Goal: Navigation & Orientation: Find specific page/section

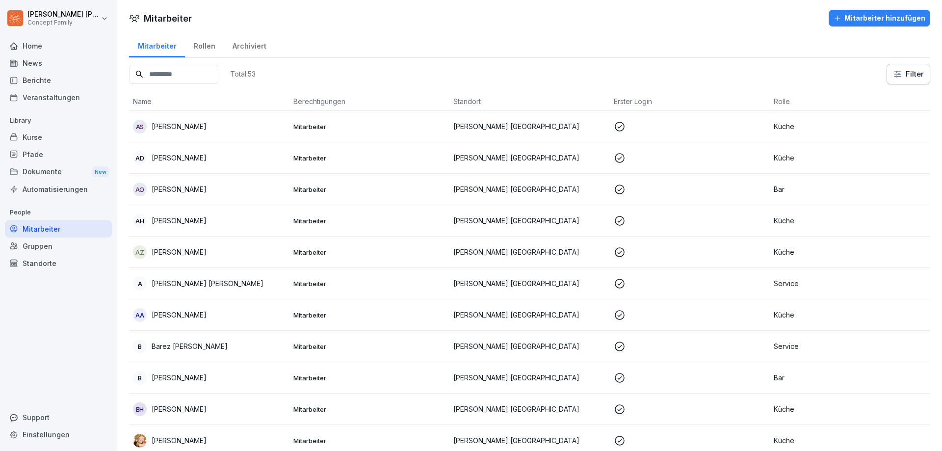
click at [191, 76] on input at bounding box center [173, 74] width 89 height 19
click at [206, 49] on div "Rollen" at bounding box center [204, 44] width 39 height 25
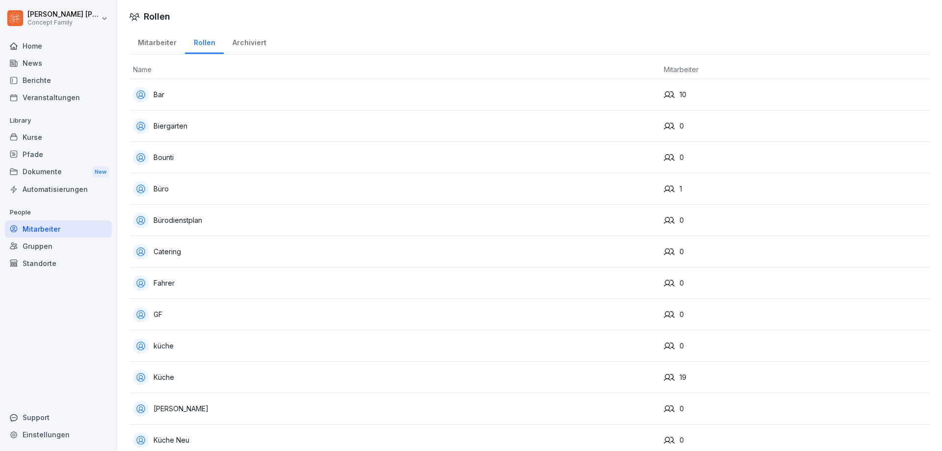
click at [248, 44] on div "Archiviert" at bounding box center [249, 41] width 51 height 25
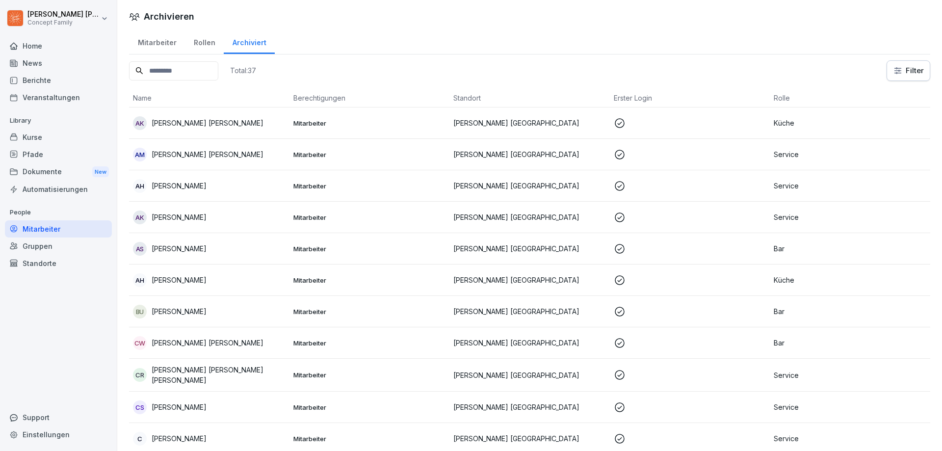
click at [158, 43] on div "Mitarbeiter" at bounding box center [157, 41] width 56 height 25
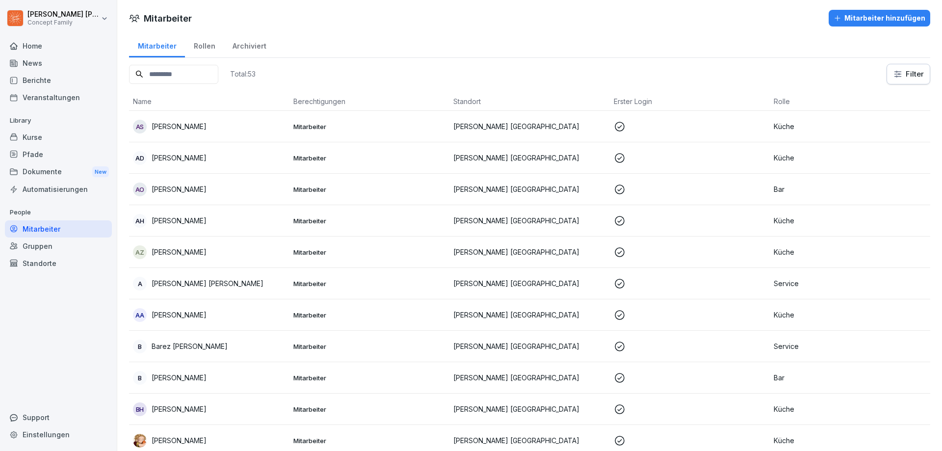
click at [174, 74] on input at bounding box center [173, 74] width 89 height 19
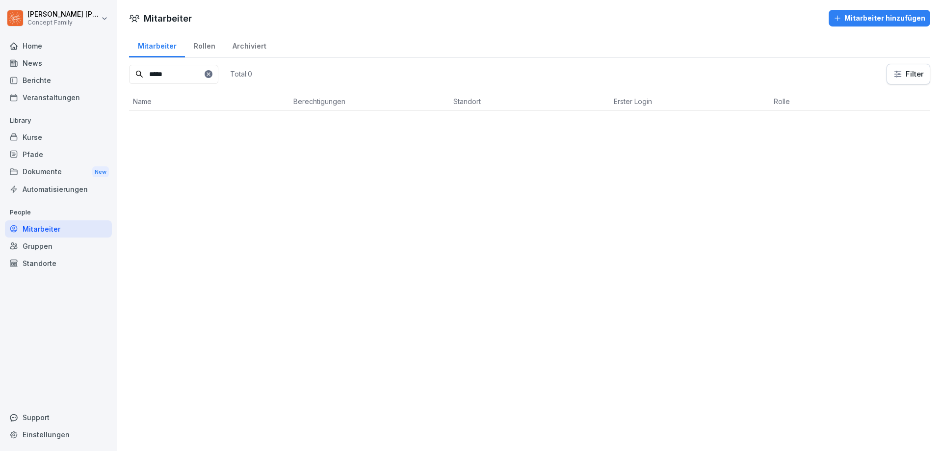
type input "*****"
click at [212, 75] on icon at bounding box center [209, 74] width 6 height 6
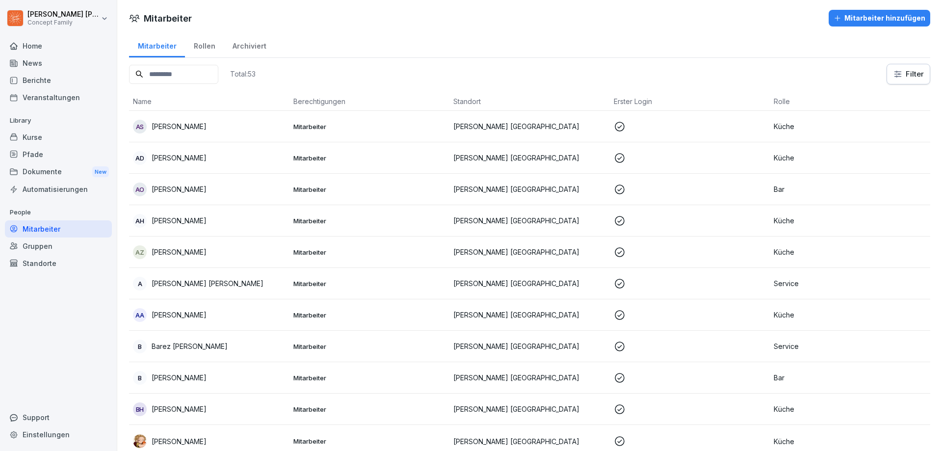
click at [186, 74] on input at bounding box center [173, 74] width 89 height 19
click at [47, 233] on div "Mitarbeiter" at bounding box center [58, 228] width 107 height 17
click at [893, 24] on button "Mitarbeiter hinzufügen" at bounding box center [880, 18] width 102 height 17
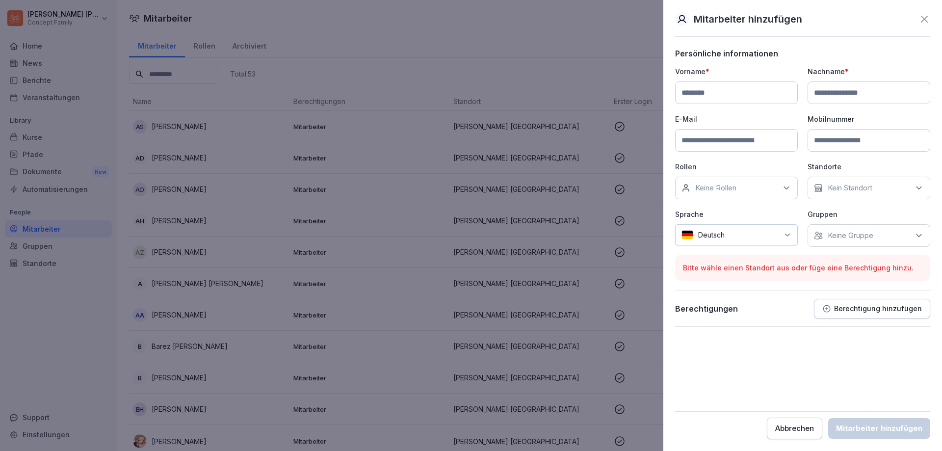
click at [797, 429] on div "Abbrechen" at bounding box center [794, 428] width 39 height 11
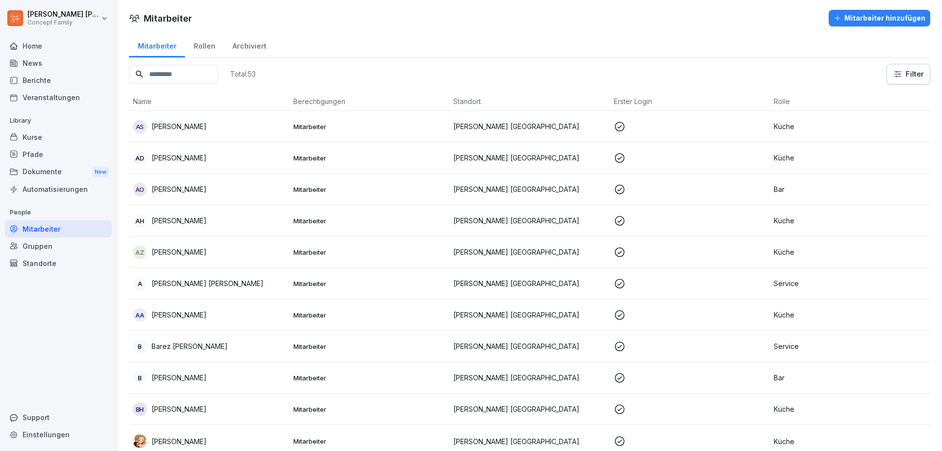
click at [338, 40] on div "Mitarbeiter Rollen Archiviert" at bounding box center [529, 45] width 801 height 26
click at [322, 67] on div "Total: 53 Filter" at bounding box center [529, 74] width 801 height 21
click at [205, 48] on div "Rollen" at bounding box center [204, 44] width 39 height 25
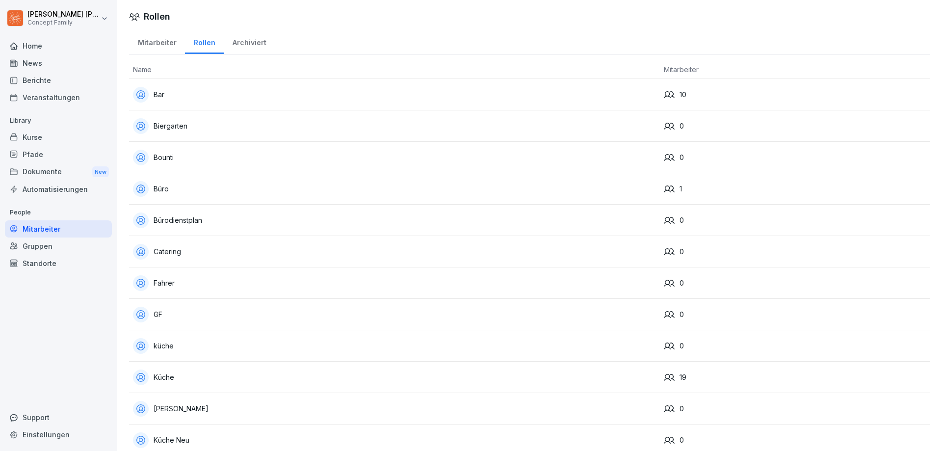
click at [238, 44] on div "Archiviert" at bounding box center [249, 41] width 51 height 25
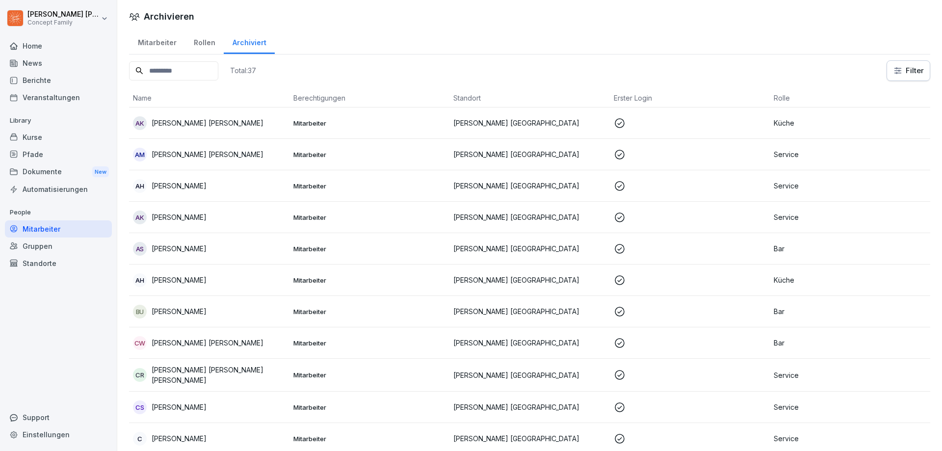
click at [155, 44] on div "Mitarbeiter" at bounding box center [157, 41] width 56 height 25
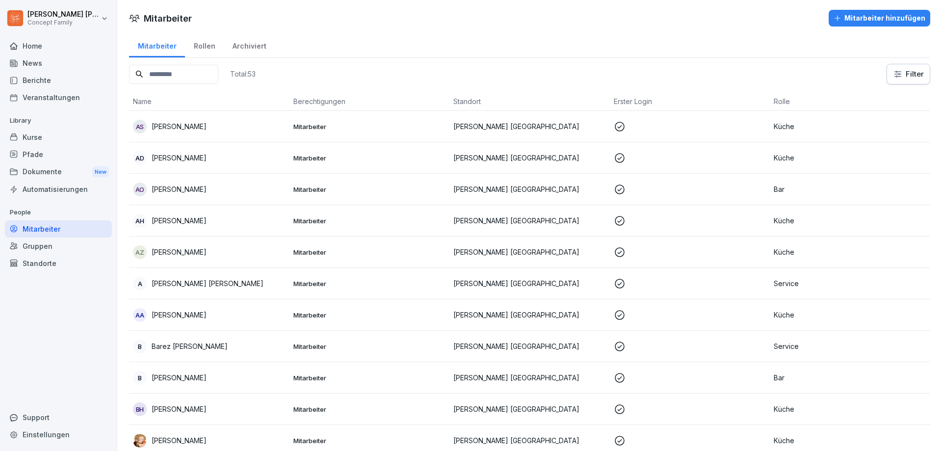
click at [620, 78] on div "Total: 53 Filter" at bounding box center [529, 74] width 801 height 21
click at [210, 49] on div "Rollen" at bounding box center [204, 44] width 39 height 25
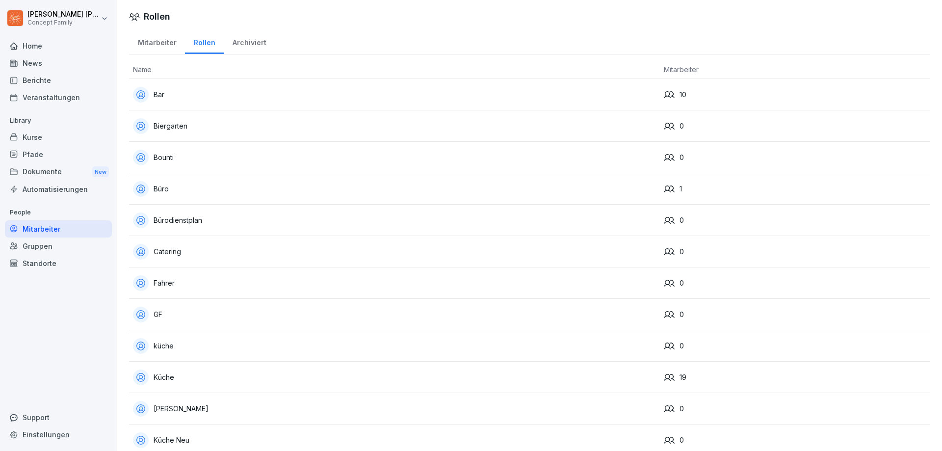
click at [243, 43] on div "Archiviert" at bounding box center [249, 41] width 51 height 25
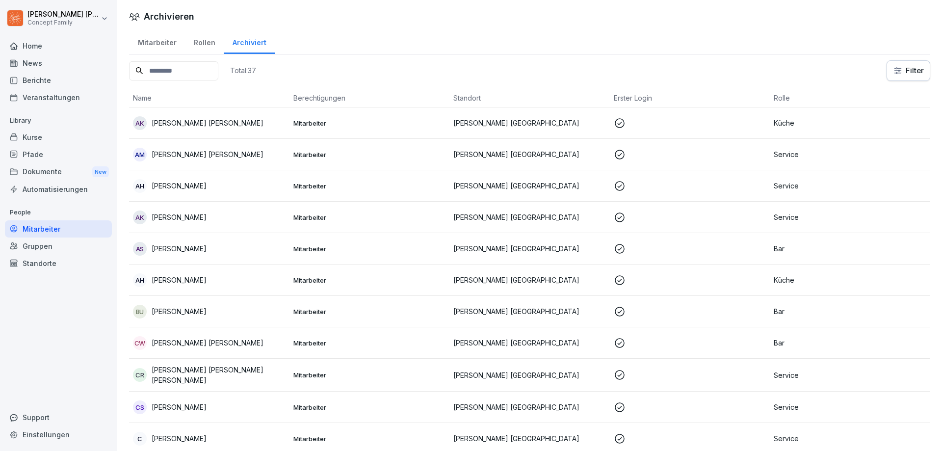
click at [197, 43] on div "Rollen" at bounding box center [204, 41] width 39 height 25
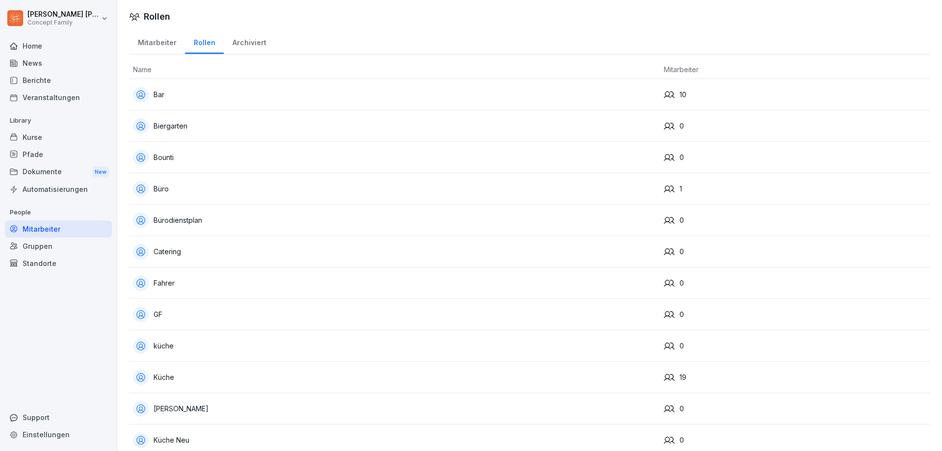
click at [163, 43] on div "Mitarbeiter" at bounding box center [157, 41] width 56 height 25
